Goal: Information Seeking & Learning: Find specific fact

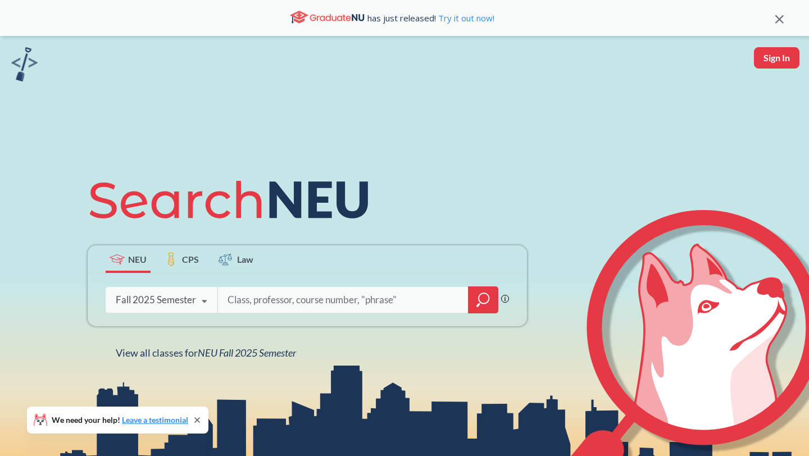
click at [191, 306] on div "Fall 2025 Semester" at bounding box center [156, 300] width 80 height 12
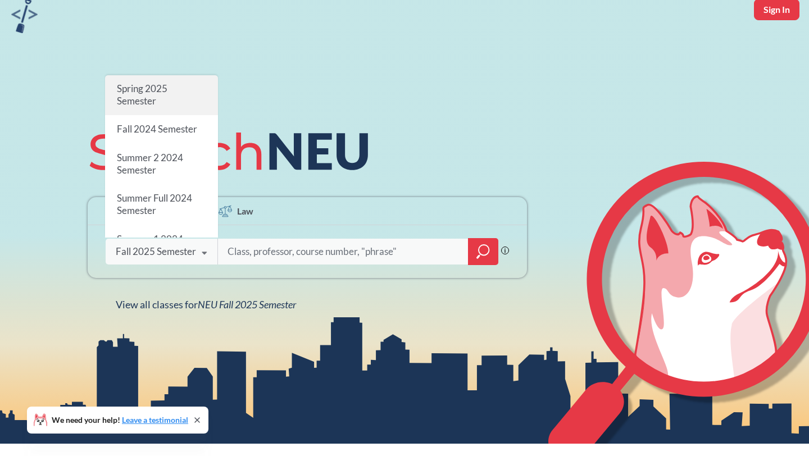
scroll to position [165, 0]
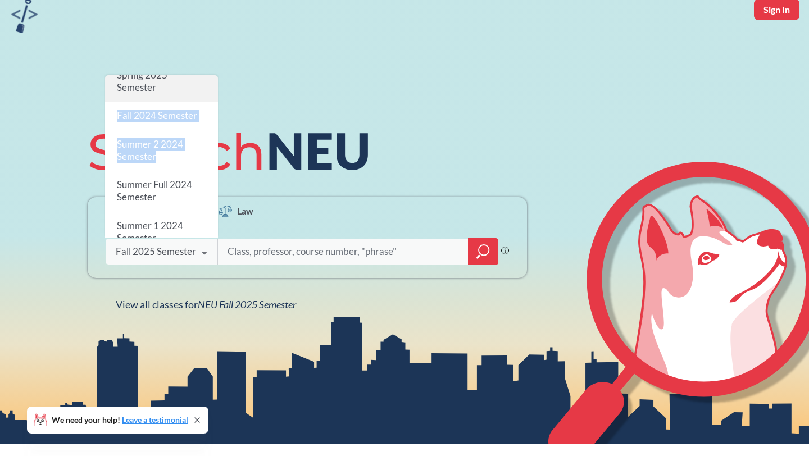
drag, startPoint x: 174, startPoint y: 156, endPoint x: 180, endPoint y: 100, distance: 55.9
click at [180, 100] on div "Fall 2025 Semester Summer 2 2025 Semester Summer Full 2025 Semester Summer 1 20…" at bounding box center [161, 156] width 113 height 162
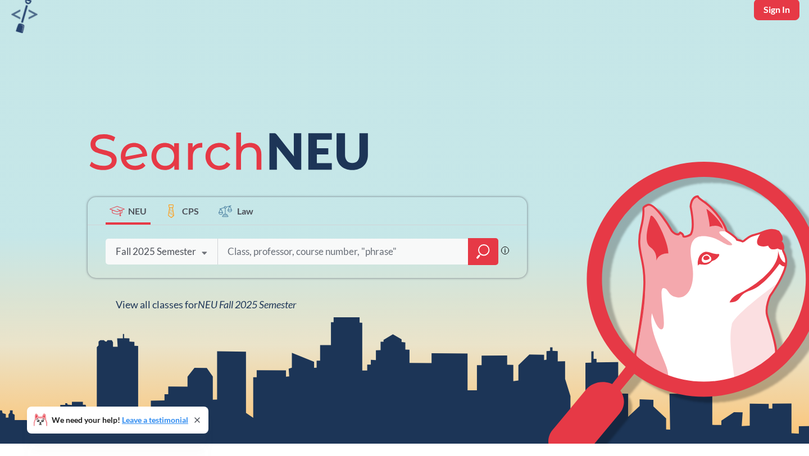
scroll to position [0, 0]
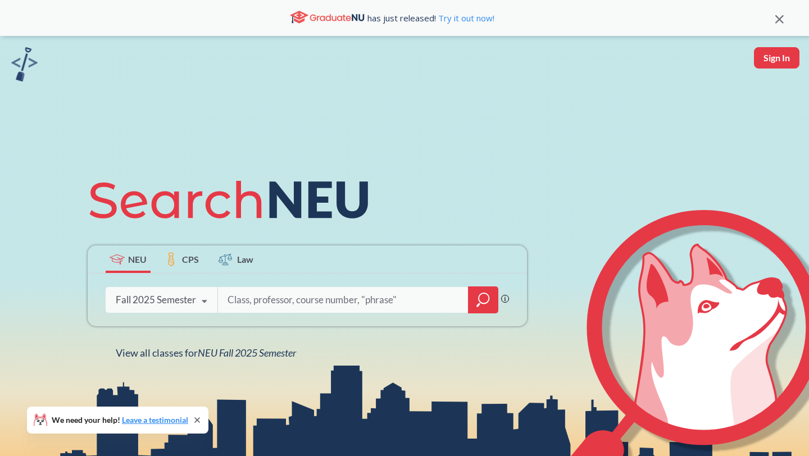
click at [154, 297] on div "Fall 2025 Semester" at bounding box center [156, 300] width 80 height 12
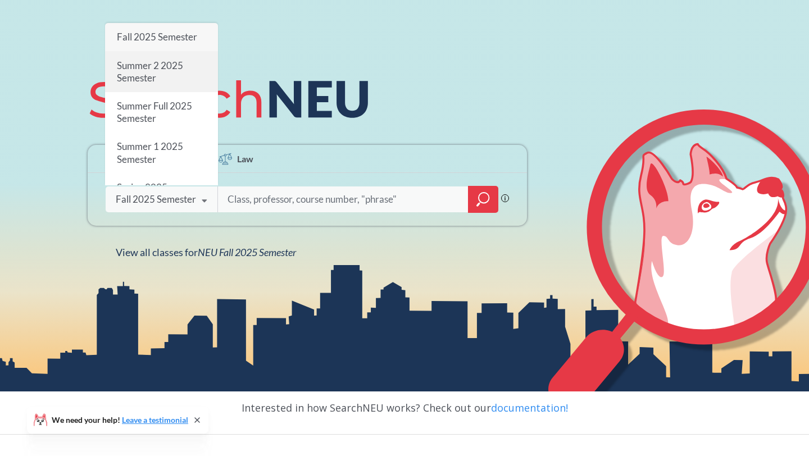
click at [164, 78] on div "Summer 2 2025 Semester" at bounding box center [161, 72] width 113 height 40
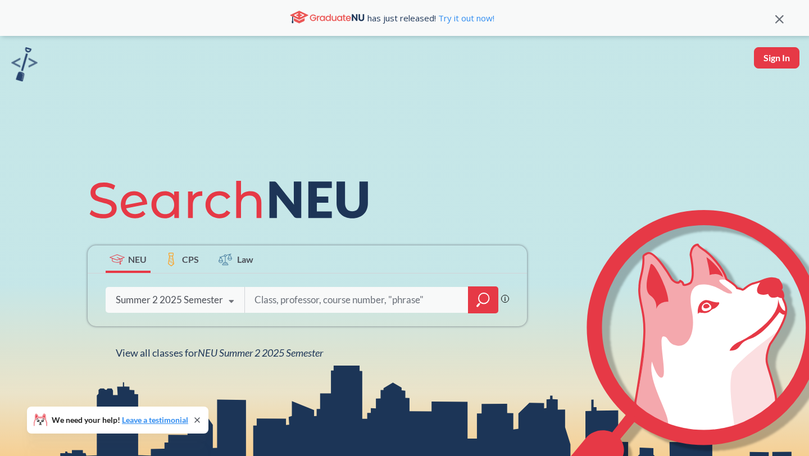
click at [270, 295] on input "search" at bounding box center [356, 300] width 207 height 24
click at [331, 313] on div "Phrase search guarantees the exact search appears in the results. Ex. If you wa…" at bounding box center [307, 300] width 439 height 53
click at [336, 299] on input "search" at bounding box center [356, 300] width 207 height 24
paste input "HLTH5800"
type input "HLTH5800"
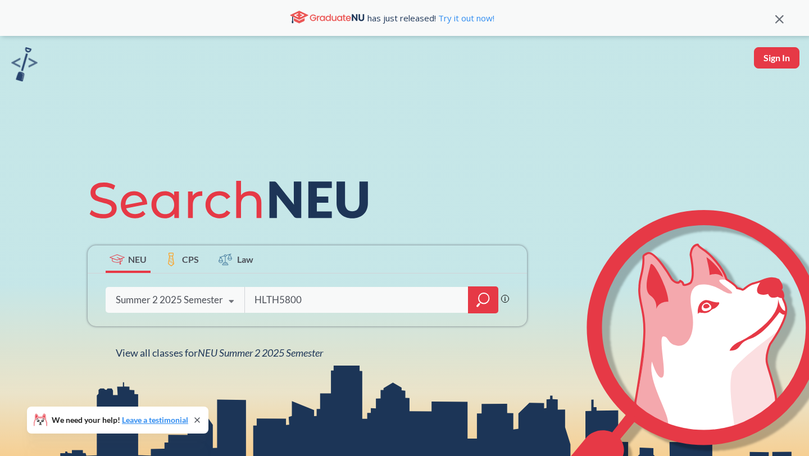
click at [525, 309] on div "HLTH5800 Phrase search guarantees the exact search appears in the results. Ex. …" at bounding box center [307, 300] width 439 height 53
click at [483, 307] on icon "magnifying glass" at bounding box center [482, 300] width 13 height 16
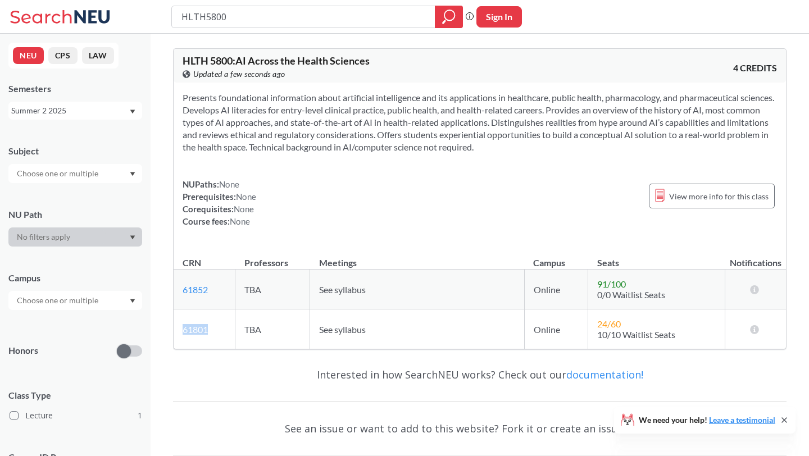
drag, startPoint x: 224, startPoint y: 326, endPoint x: 174, endPoint y: 326, distance: 50.0
click at [174, 326] on td "61801 View this section on Banner." at bounding box center [205, 330] width 62 height 40
copy link "61801"
click at [519, 233] on div "Presents foundational information about artificial intelligence and its applica…" at bounding box center [480, 164] width 612 height 163
